Goal: Find specific page/section: Find specific page/section

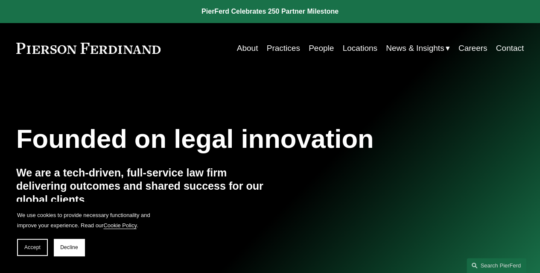
click at [315, 47] on link "People" at bounding box center [321, 48] width 25 height 16
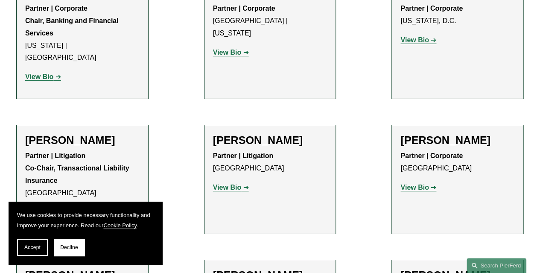
scroll to position [3118, 0]
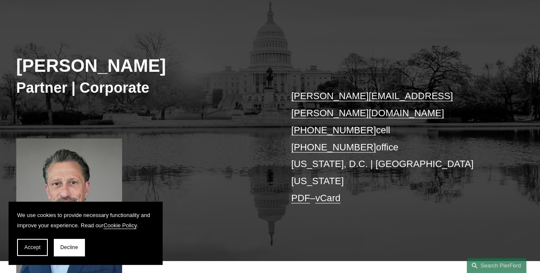
scroll to position [171, 0]
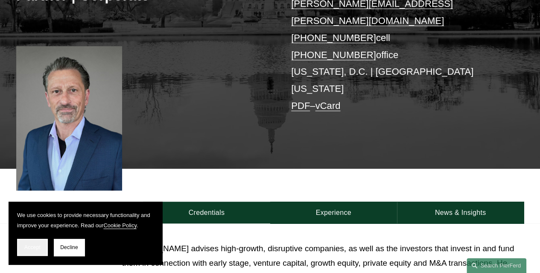
click at [26, 248] on span "Accept" at bounding box center [32, 247] width 16 height 6
